Goal: Task Accomplishment & Management: Use online tool/utility

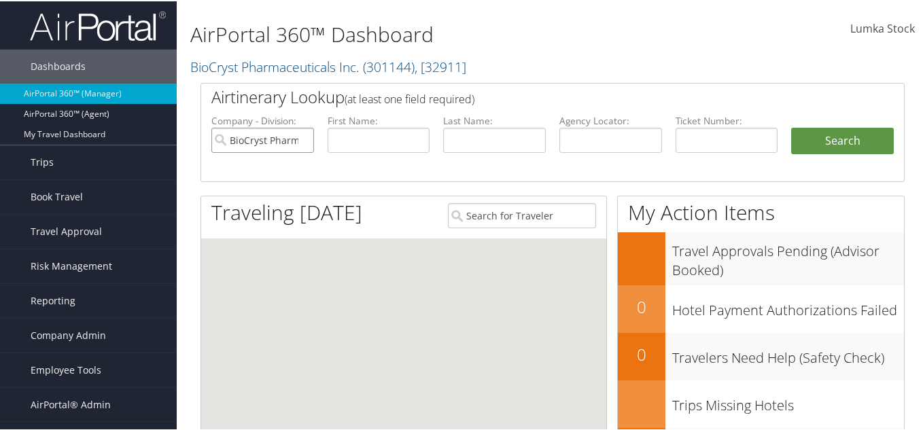
click at [300, 136] on input "BioCryst Pharmaceuticals Inc." at bounding box center [262, 138] width 103 height 25
click at [364, 135] on input "text" at bounding box center [379, 138] width 103 height 25
click at [474, 140] on input "text" at bounding box center [494, 138] width 103 height 25
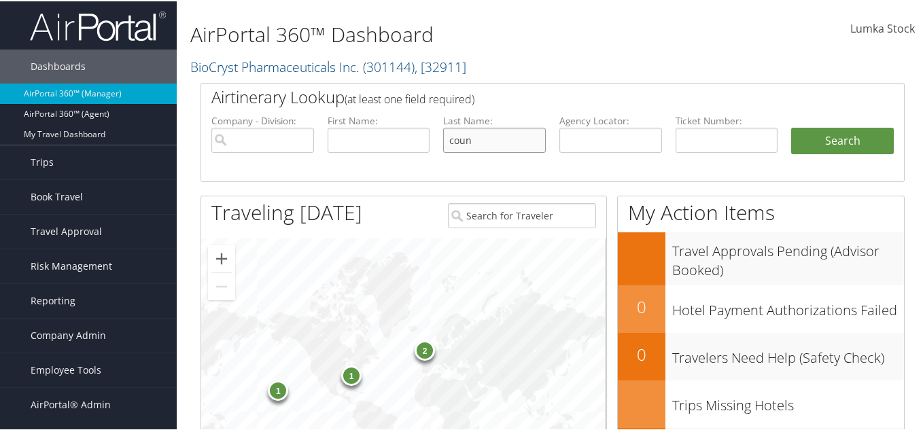
type input "coun"
click at [387, 141] on input "text" at bounding box center [379, 138] width 103 height 25
type input "george"
click at [483, 141] on input "coun" at bounding box center [494, 138] width 103 height 25
type input "counelis"
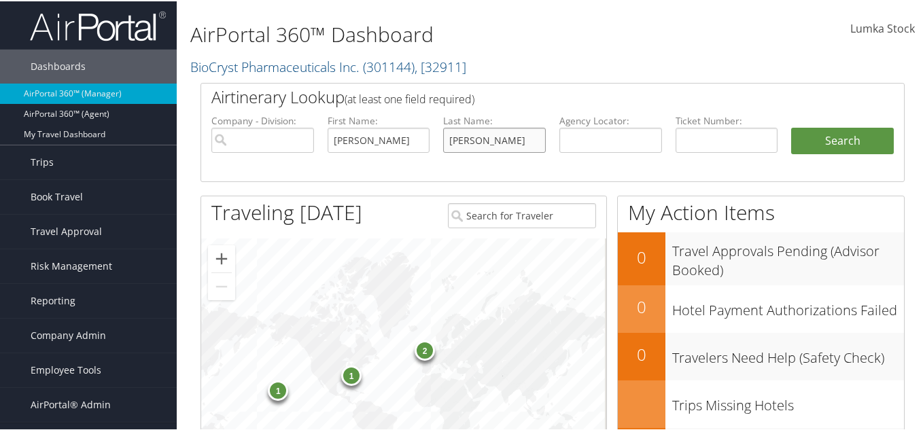
click at [791, 126] on button "Search" at bounding box center [842, 139] width 103 height 27
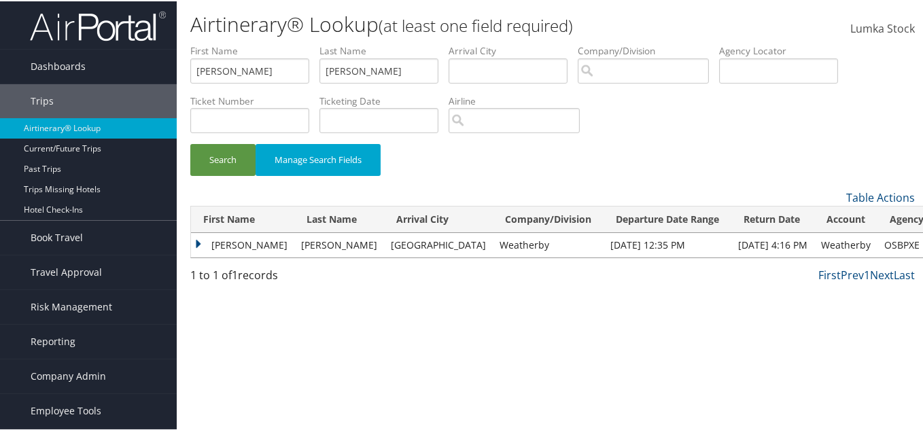
click at [213, 246] on td "George" at bounding box center [242, 244] width 103 height 24
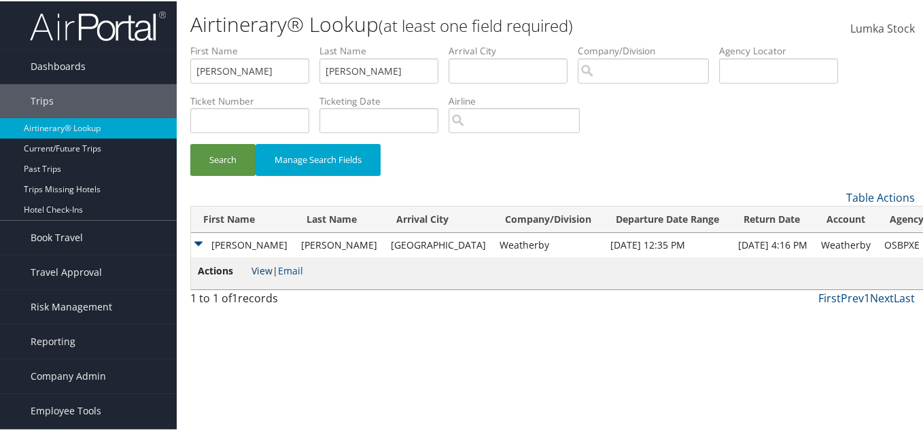
click at [252, 271] on link "View" at bounding box center [262, 269] width 21 height 13
click at [404, 67] on input "counelis" at bounding box center [378, 69] width 119 height 25
drag, startPoint x: 411, startPoint y: 65, endPoint x: 160, endPoint y: 72, distance: 250.2
click at [160, 72] on div "Dashboards AirPortal 360™ (Manager) AirPortal 360™ (Agent) My Travel Dashboard …" at bounding box center [464, 215] width 929 height 430
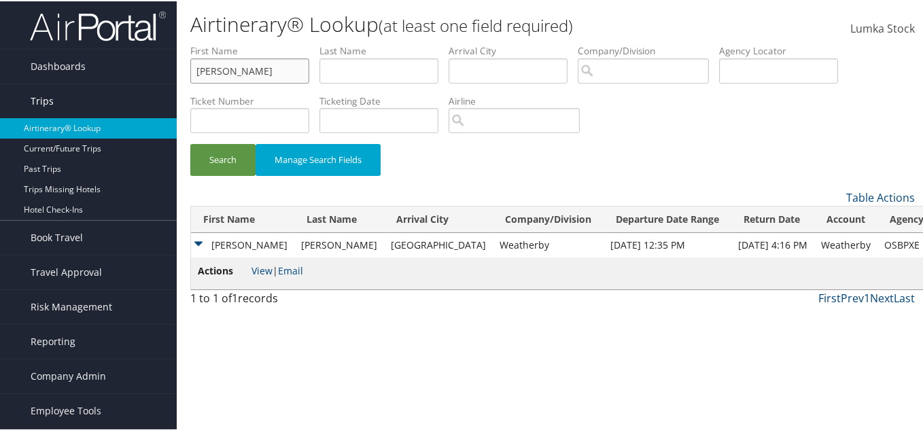
drag, startPoint x: 242, startPoint y: 74, endPoint x: 116, endPoint y: 83, distance: 126.1
click at [116, 83] on div "Dashboards AirPortal 360™ (Manager) AirPortal 360™ (Agent) My Travel Dashboard …" at bounding box center [464, 215] width 929 height 430
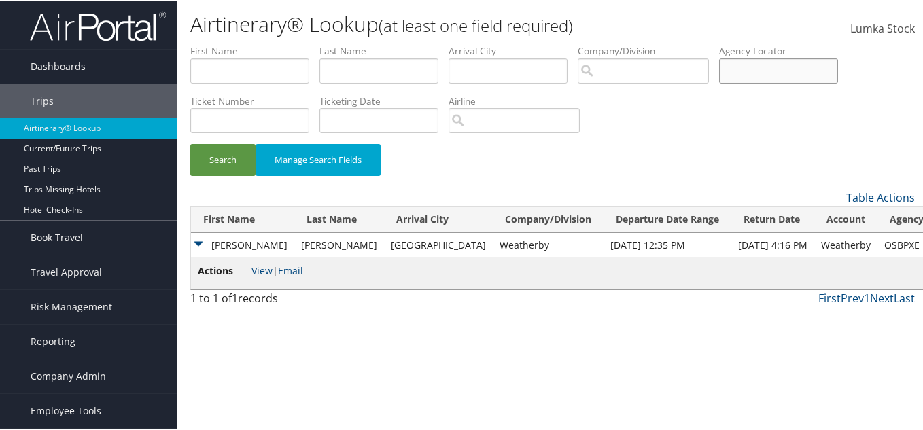
click at [777, 71] on input "text" at bounding box center [778, 69] width 119 height 25
paste input "SPWLKB"
click at [190, 143] on button "Search" at bounding box center [222, 159] width 65 height 32
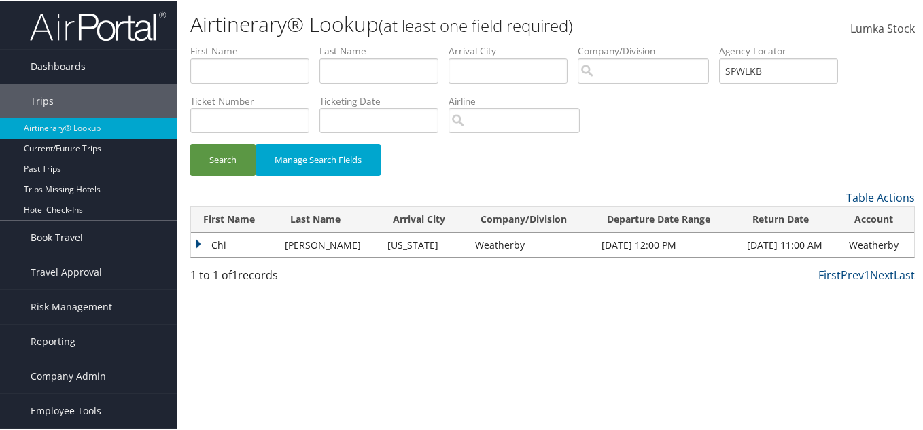
click at [200, 239] on td "Chi" at bounding box center [234, 244] width 87 height 24
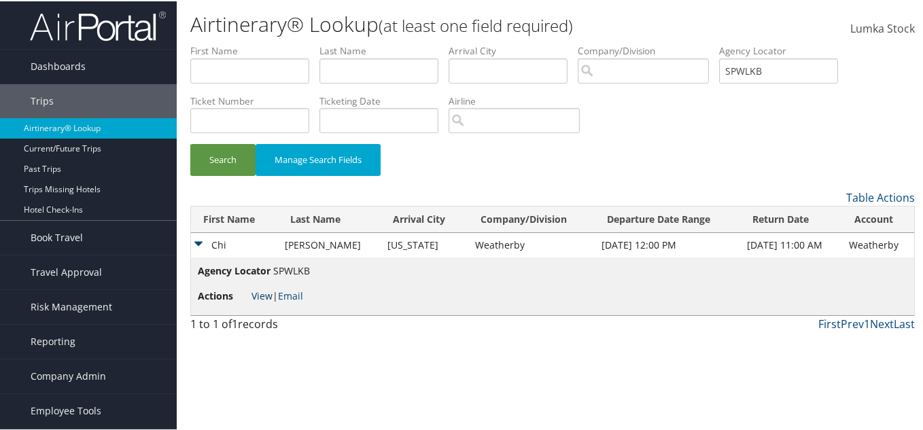
click at [261, 298] on link "View" at bounding box center [262, 294] width 21 height 13
click at [198, 241] on td "Chi" at bounding box center [234, 244] width 87 height 24
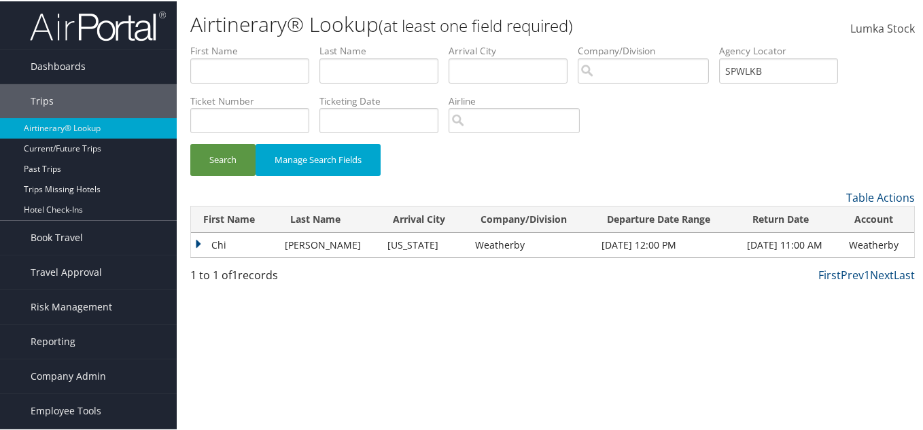
click at [199, 241] on td "Chi" at bounding box center [234, 244] width 87 height 24
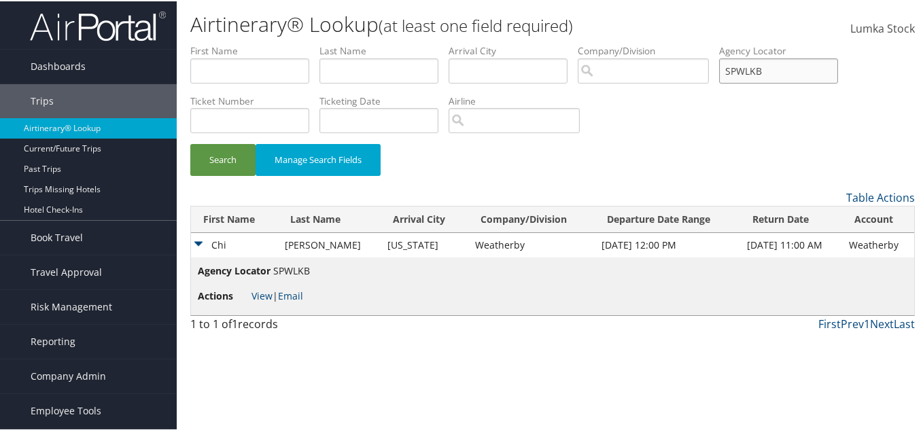
drag, startPoint x: 815, startPoint y: 73, endPoint x: 680, endPoint y: 88, distance: 136.2
click at [680, 43] on ul "First Name Last Name Departure City Arrival City Company/Division Airport/City …" at bounding box center [552, 43] width 725 height 0
paste input "NPQLNP"
type input "NPQLNP"
click at [190, 143] on button "Search" at bounding box center [222, 159] width 65 height 32
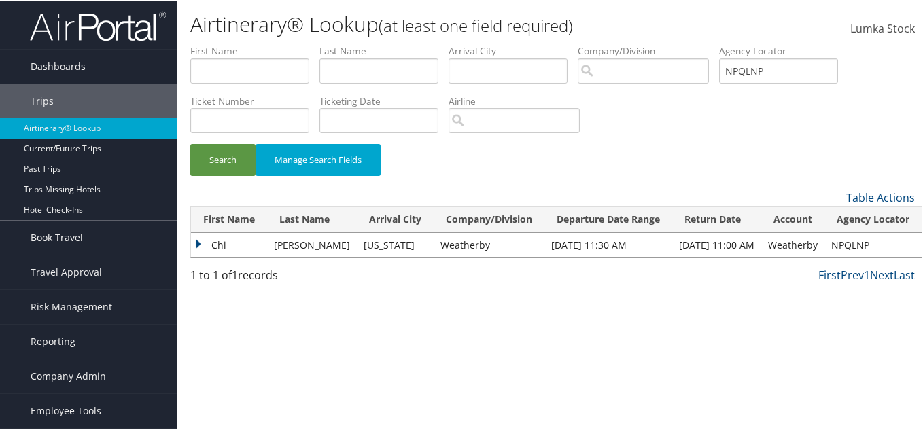
click at [199, 238] on td "Chi" at bounding box center [229, 244] width 76 height 24
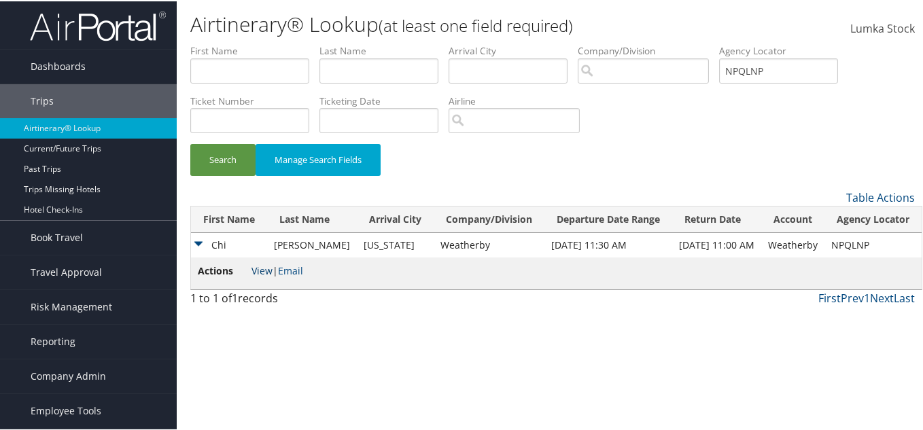
click at [256, 267] on link "View" at bounding box center [262, 269] width 21 height 13
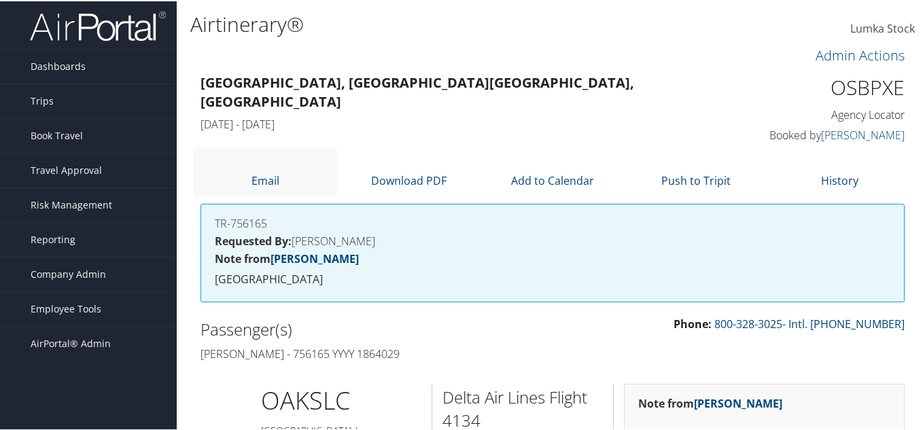
click at [277, 187] on li "Email" at bounding box center [265, 171] width 143 height 48
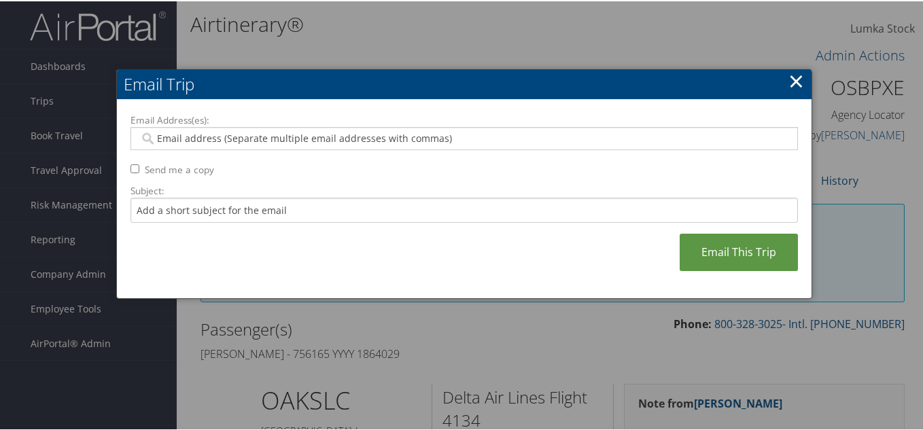
click at [211, 133] on input "Email Address(es):" at bounding box center [463, 138] width 649 height 14
paste input "DRCOUNELIS@BAYAREANEURO.COM"
type input "DRCOUNELIS@BAYAREANEURO.COM"
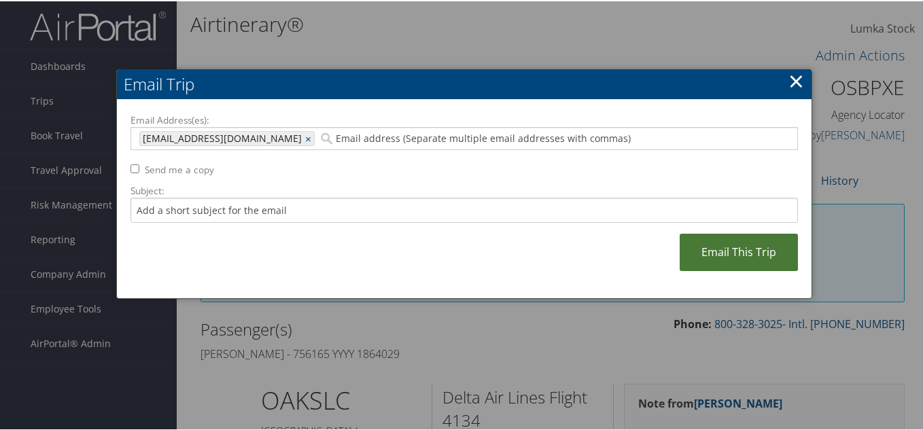
click at [774, 251] on link "Email This Trip" at bounding box center [739, 250] width 118 height 37
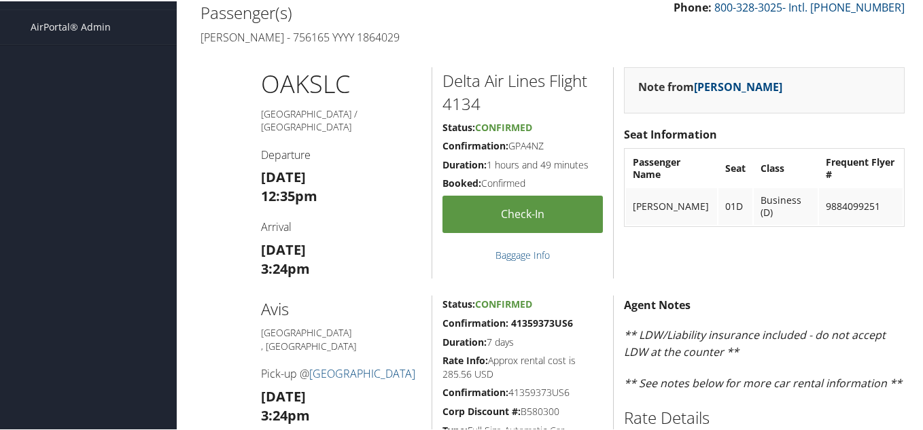
scroll to position [272, 0]
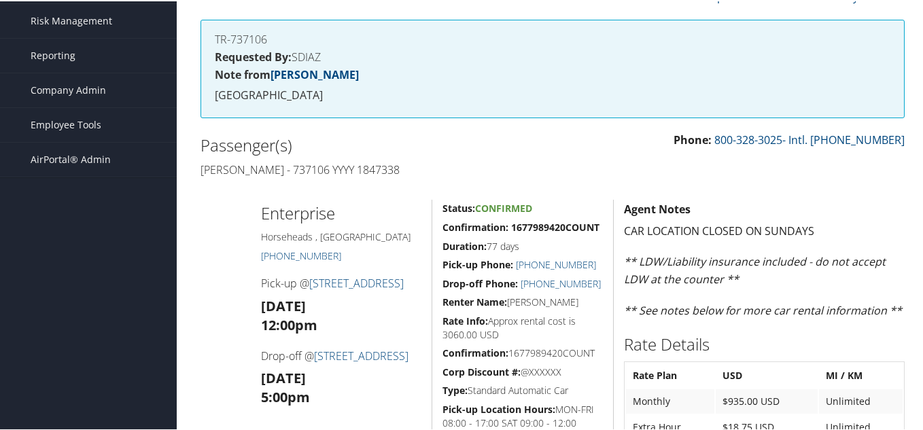
scroll to position [19, 0]
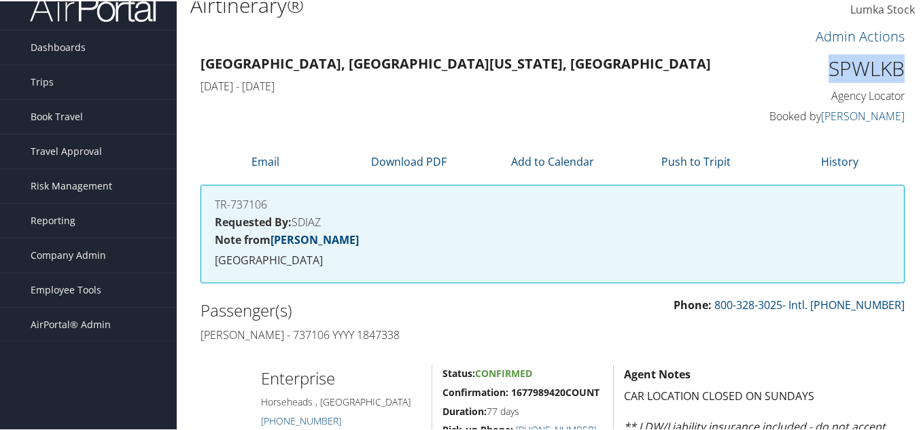
drag, startPoint x: 818, startPoint y: 63, endPoint x: 897, endPoint y: 71, distance: 79.3
click at [897, 71] on h1 "SPWLKB" at bounding box center [824, 67] width 161 height 29
copy h1 "SPWLKB"
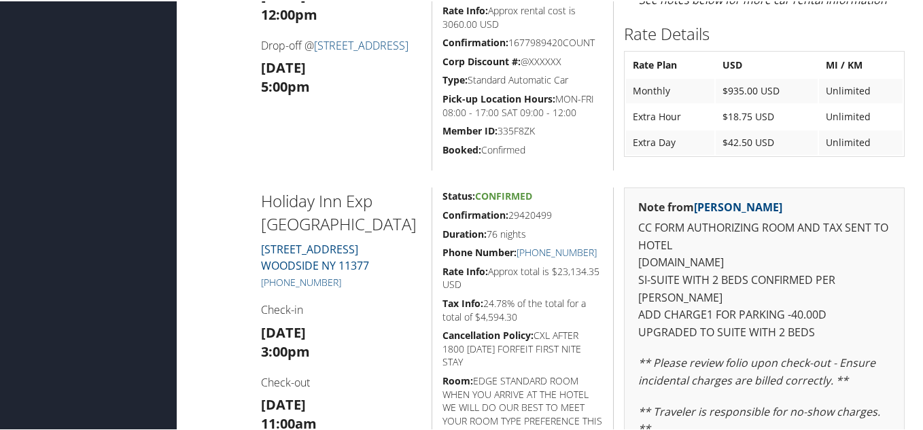
scroll to position [291, 0]
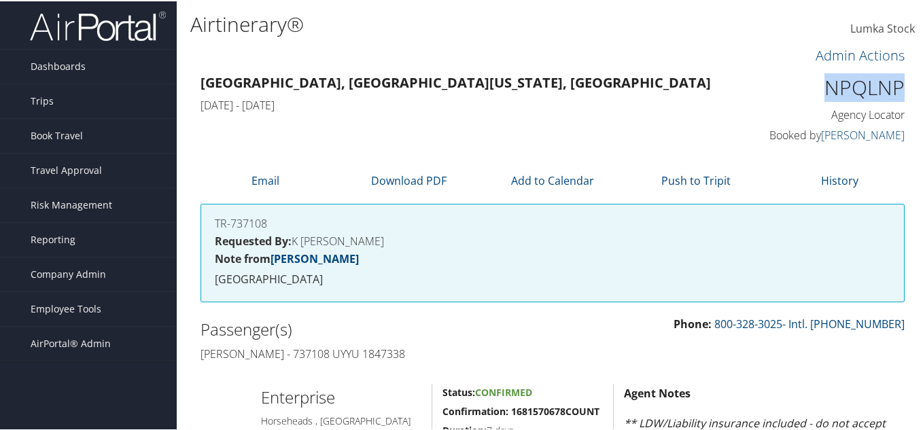
drag, startPoint x: 816, startPoint y: 86, endPoint x: 897, endPoint y: 87, distance: 80.9
click at [897, 87] on h1 "NPQLNP" at bounding box center [824, 86] width 161 height 29
copy h1 "NPQLNP"
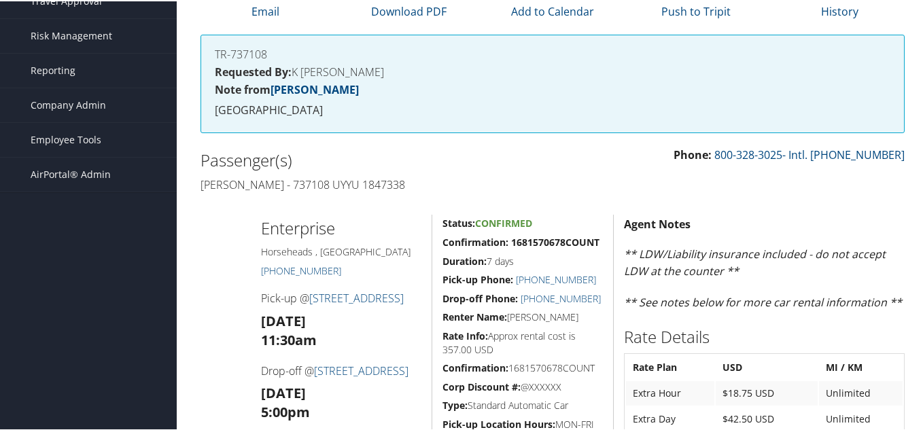
scroll to position [204, 0]
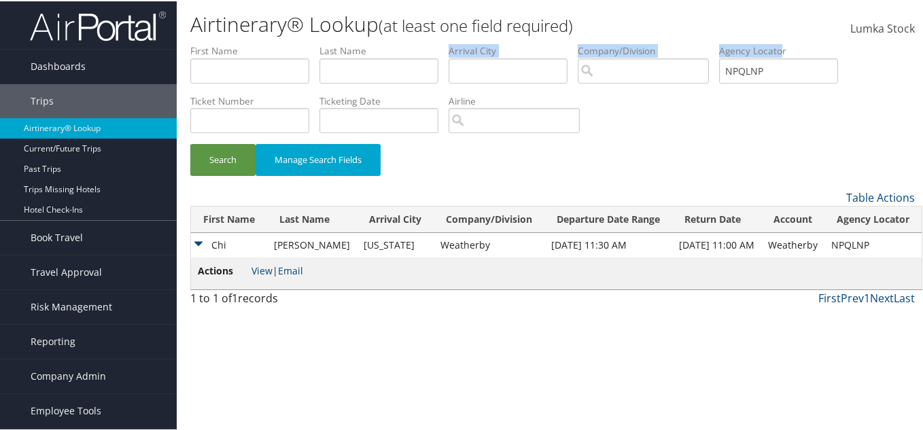
drag, startPoint x: 817, startPoint y: 55, endPoint x: 602, endPoint y: 68, distance: 215.2
click at [582, 43] on ul "First Name Last Name Departure City Arrival City Company/Division Airport/City …" at bounding box center [552, 43] width 725 height 0
click at [804, 73] on input "NPQLNP" at bounding box center [778, 69] width 119 height 25
drag, startPoint x: 805, startPoint y: 72, endPoint x: 725, endPoint y: 81, distance: 80.7
click at [725, 43] on ul "First Name Last Name Departure City Arrival City Company/Division Airport/City …" at bounding box center [552, 43] width 725 height 0
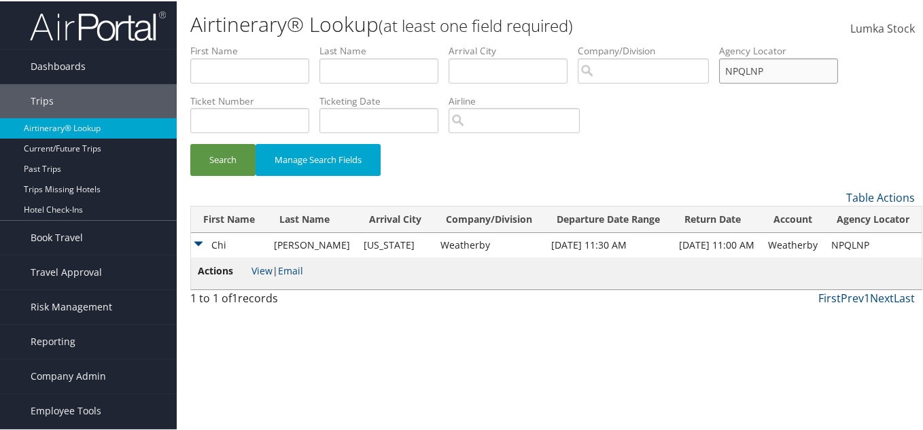
paste input "SPWLKB"
type input "SPWLKB"
click at [190, 143] on button "Search" at bounding box center [222, 159] width 65 height 32
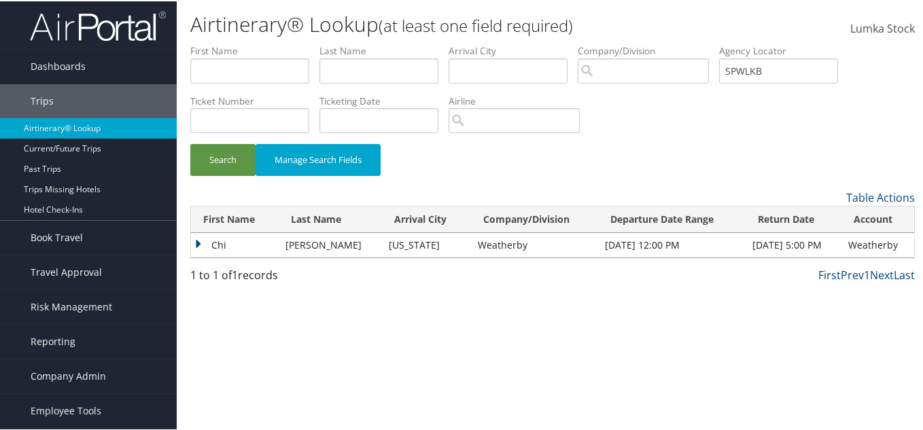
drag, startPoint x: 198, startPoint y: 241, endPoint x: 206, endPoint y: 249, distance: 10.6
click at [198, 241] on td "Chi" at bounding box center [235, 244] width 88 height 24
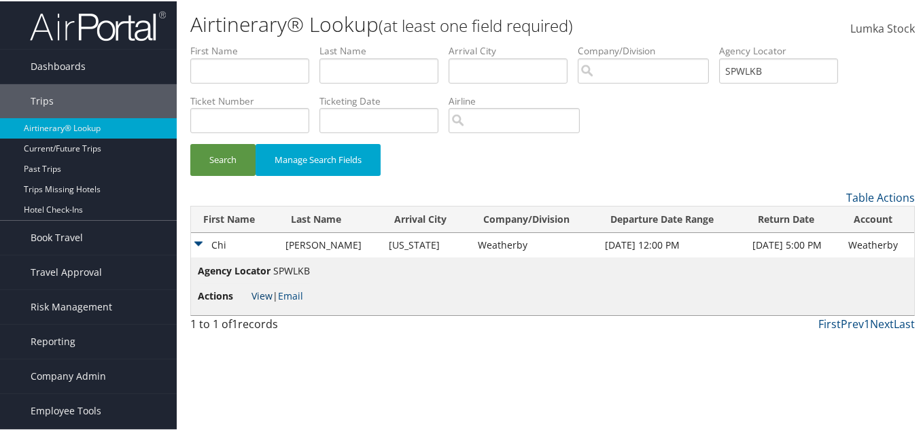
click at [266, 291] on link "View" at bounding box center [262, 294] width 21 height 13
click at [262, 288] on link "View" at bounding box center [262, 294] width 21 height 13
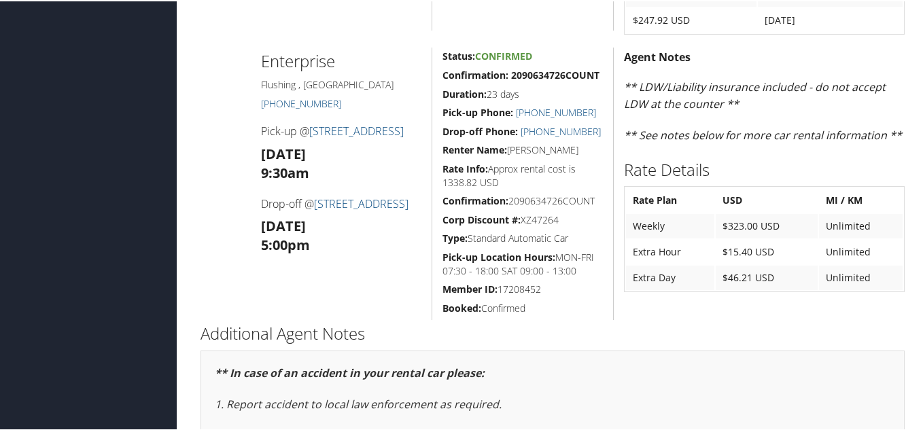
scroll to position [1359, 0]
